Goal: Check status: Check status

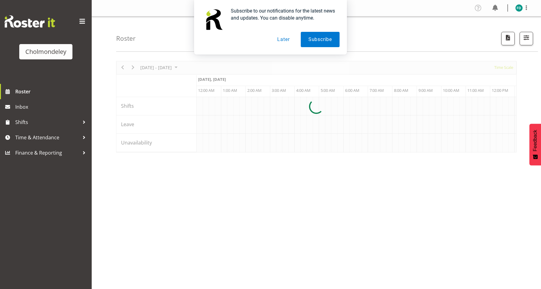
scroll to position [0, 1761]
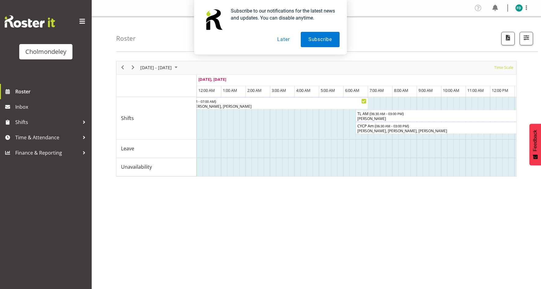
click at [285, 39] on button "Later" at bounding box center [284, 39] width 28 height 15
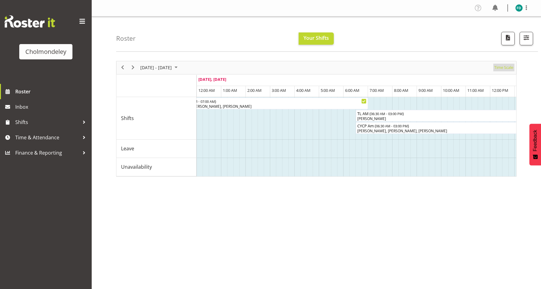
click at [503, 65] on span "Time Scale" at bounding box center [504, 68] width 20 height 8
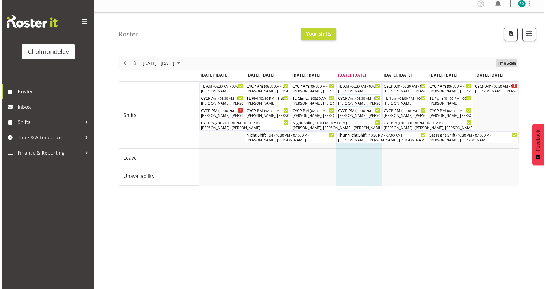
scroll to position [0, 0]
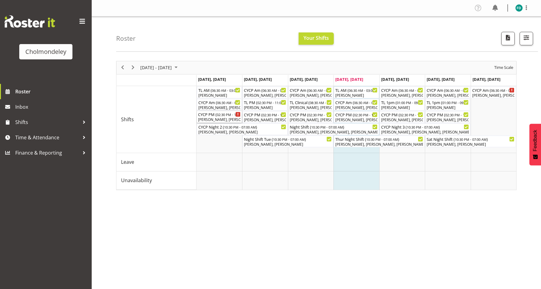
click at [212, 116] on div "CYCP PM ( 02:30 PM - 11:00 PM )" at bounding box center [219, 114] width 42 height 6
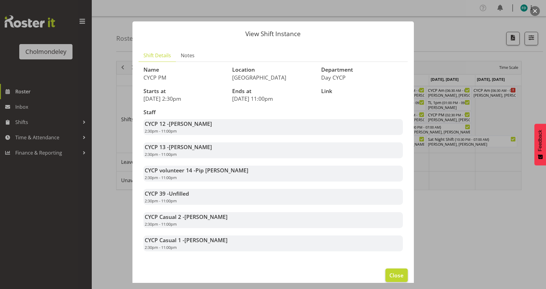
drag, startPoint x: 394, startPoint y: 274, endPoint x: 395, endPoint y: 277, distance: 3.8
click at [395, 276] on footer "Close" at bounding box center [272, 276] width 281 height 29
click at [395, 278] on span "Close" at bounding box center [396, 275] width 14 height 8
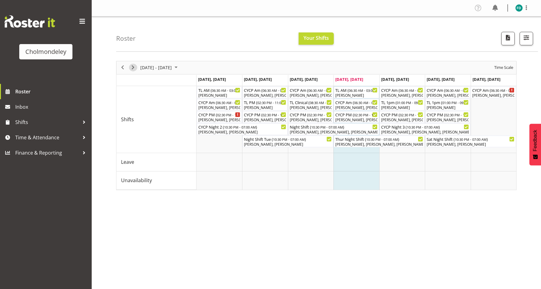
click at [132, 68] on span "Next" at bounding box center [132, 68] width 7 height 8
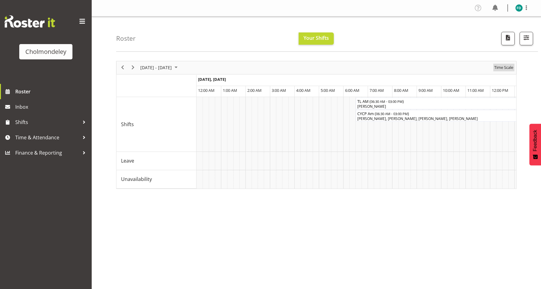
click at [508, 68] on span "Time Scale" at bounding box center [504, 68] width 20 height 8
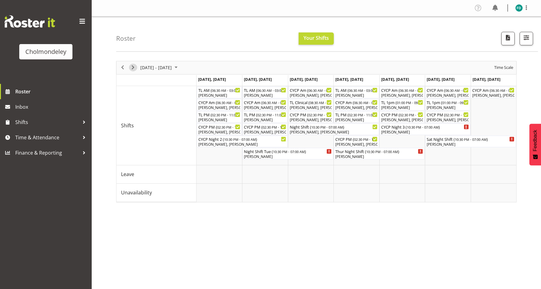
click at [137, 66] on button "Next" at bounding box center [133, 68] width 8 height 8
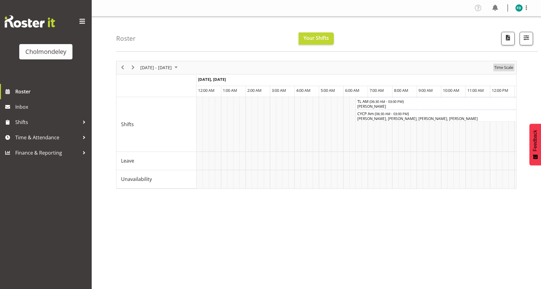
click at [494, 71] on span "Time Scale" at bounding box center [504, 68] width 20 height 8
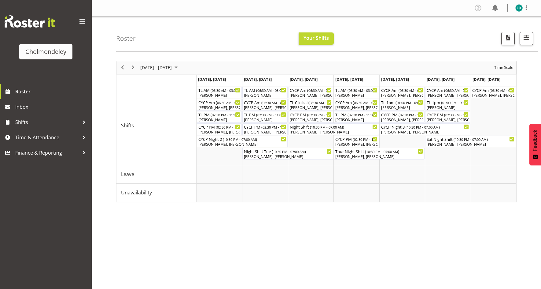
click at [128, 67] on div "next period" at bounding box center [133, 67] width 10 height 13
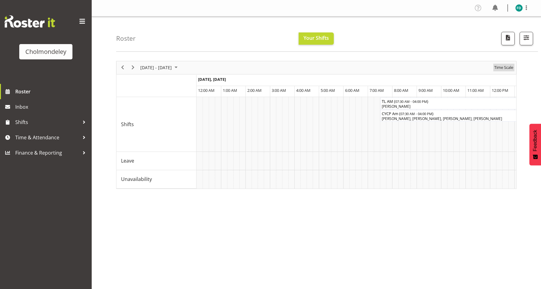
click at [503, 67] on span "Time Scale" at bounding box center [504, 68] width 20 height 8
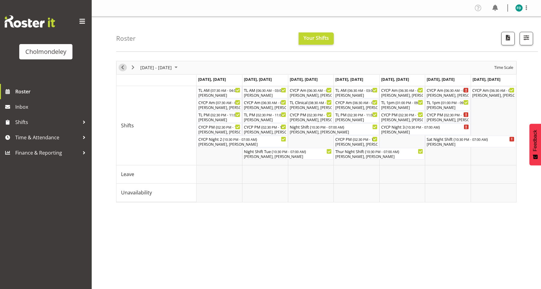
click at [123, 69] on span "Previous" at bounding box center [122, 68] width 7 height 8
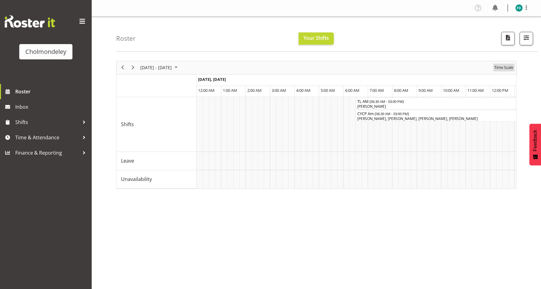
click at [507, 68] on span "Time Scale" at bounding box center [504, 68] width 20 height 8
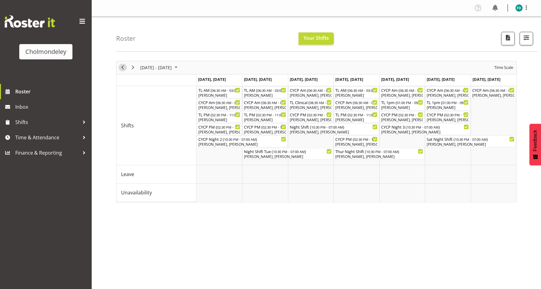
click at [123, 64] on span "Previous" at bounding box center [122, 68] width 7 height 8
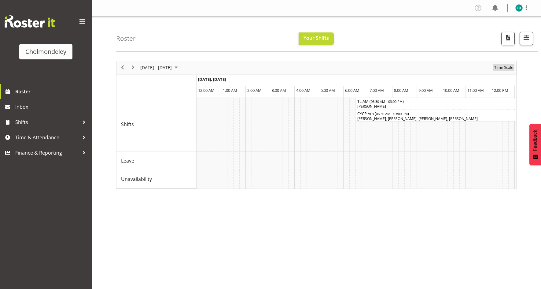
click at [502, 66] on span "Time Scale" at bounding box center [504, 68] width 20 height 8
